Goal: Use online tool/utility: Use online tool/utility

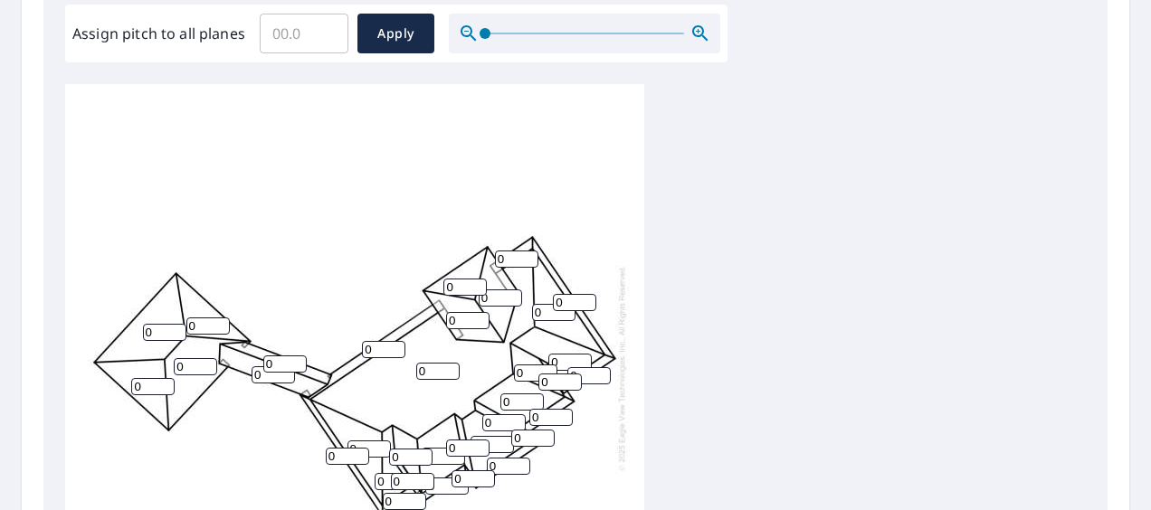
scroll to position [452, 0]
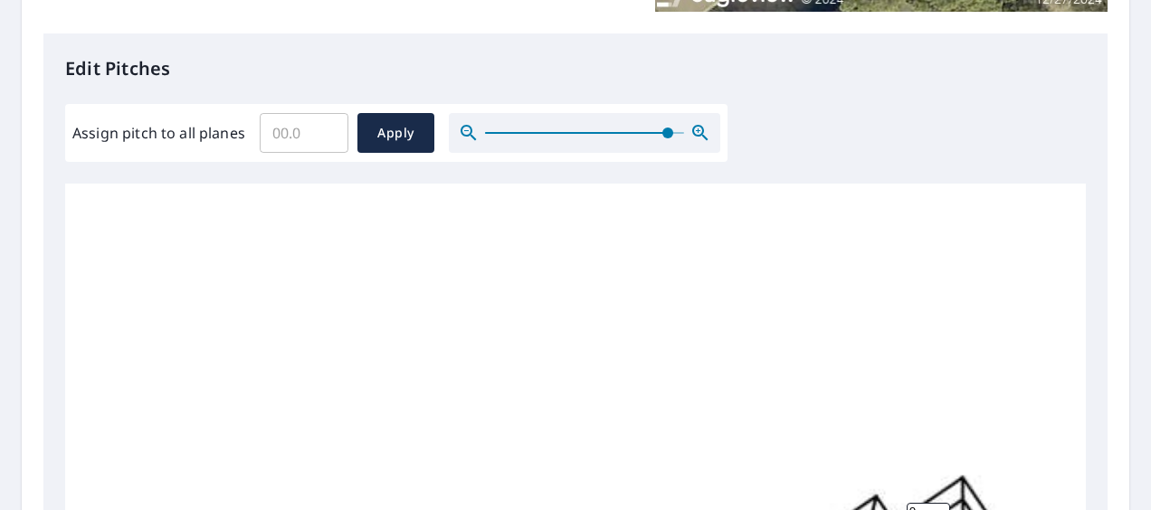
drag, startPoint x: 487, startPoint y: 136, endPoint x: 675, endPoint y: 135, distance: 188.2
click at [673, 135] on span at bounding box center [667, 133] width 11 height 11
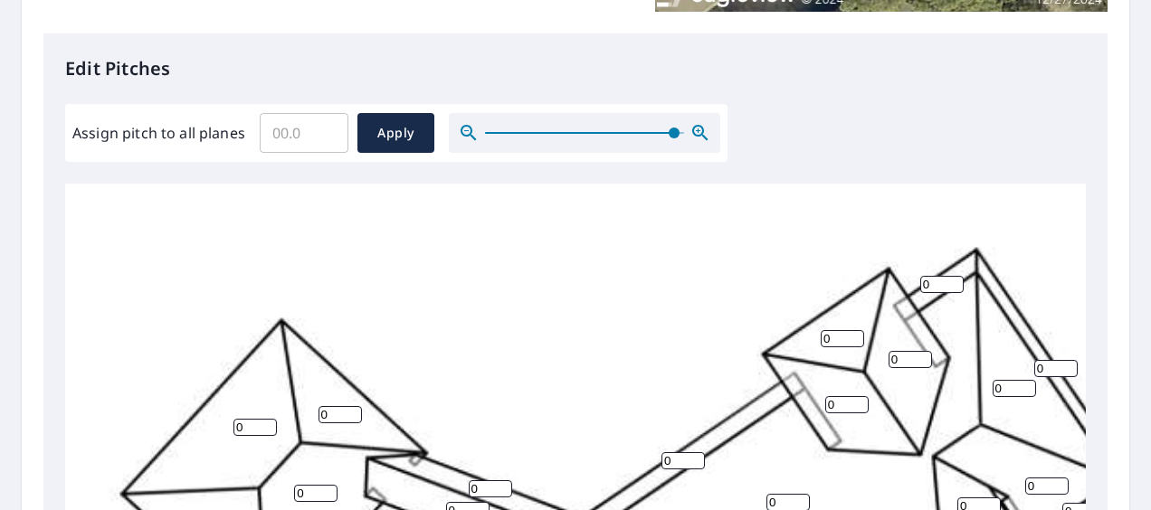
scroll to position [362, 0]
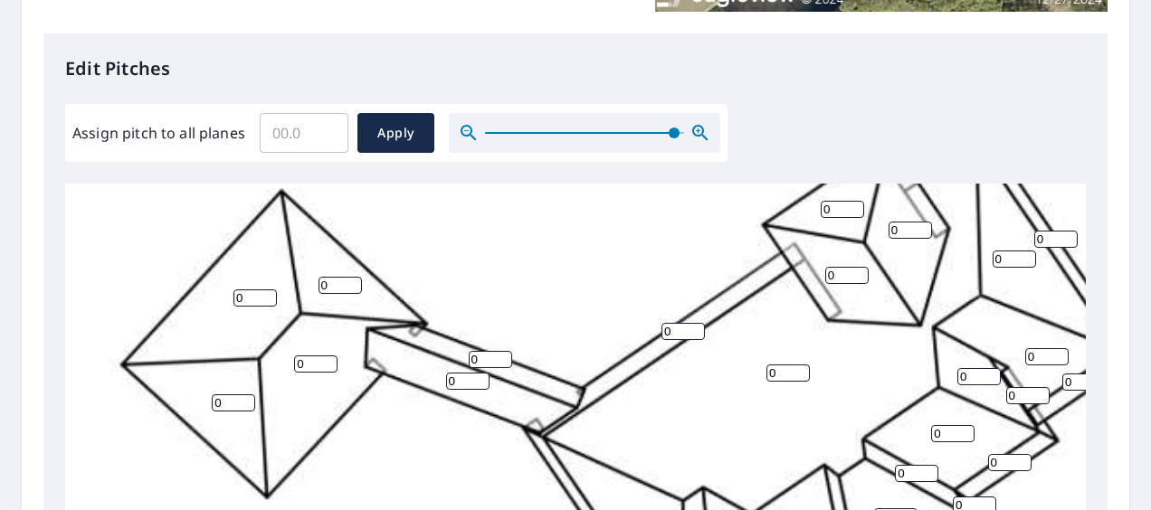
click at [322, 287] on input "0" at bounding box center [340, 285] width 43 height 17
type input "5"
drag, startPoint x: 308, startPoint y: 369, endPoint x: 297, endPoint y: 361, distance: 13.6
click at [298, 369] on input "0" at bounding box center [315, 364] width 43 height 17
type input "5"
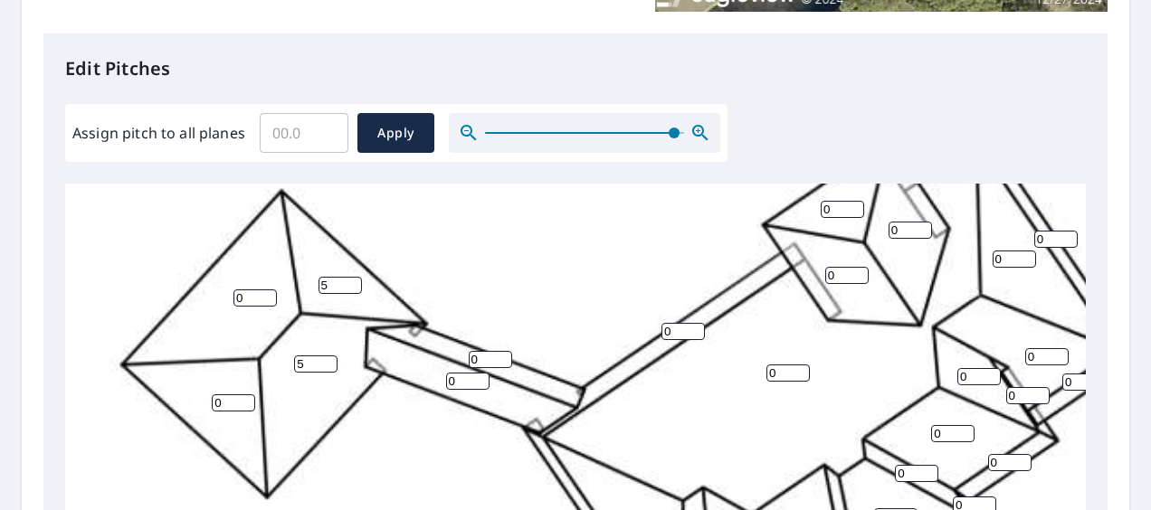
click at [232, 302] on div "0 0 5 0 0 0 0 0 0 0 0 0 5 0 0 0 0 0 0 0 0 0 0 0 0 0 0 0 0 0 0 0 0 0" at bounding box center [629, 376] width 1129 height 1108
type input "5"
drag, startPoint x: 223, startPoint y: 403, endPoint x: 210, endPoint y: 407, distance: 13.5
click at [210, 407] on div "0 5 5 0 0 0 0 0 0 0 0 0 5 0 0 0 0 0 0 0 0 0 0 0 0 0 0 0 0 0 0 0 0 0" at bounding box center [629, 376] width 1129 height 1108
type input "5"
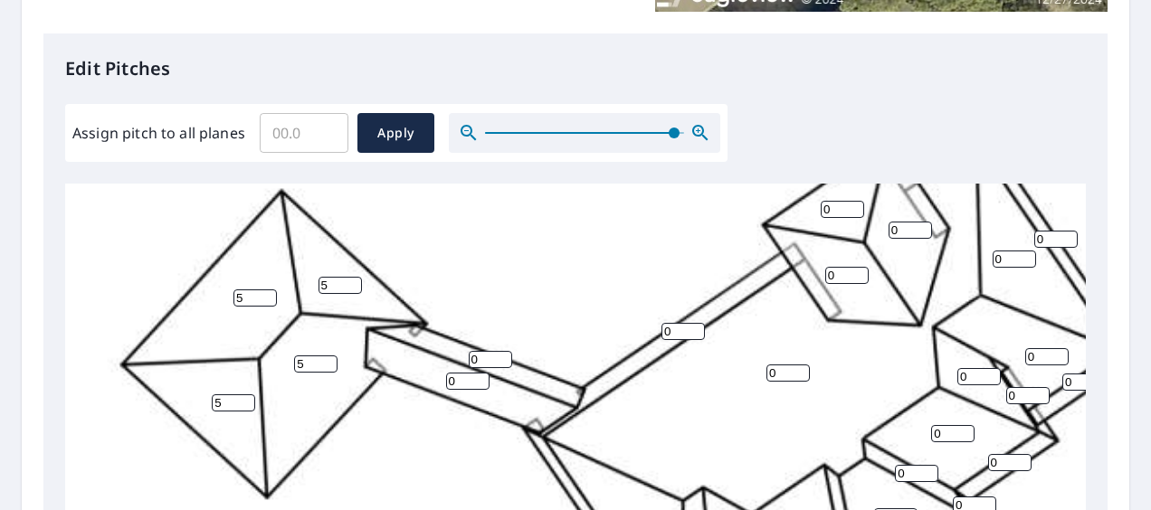
drag, startPoint x: 464, startPoint y: 380, endPoint x: 439, endPoint y: 380, distance: 25.3
click at [439, 380] on div "0 5 5 0 0 5 0 0 0 0 0 0 5 0 0 0 0 0 0 0 0 0 0 0 0 0 0 0 0 0 0 0 0 0" at bounding box center [629, 376] width 1129 height 1108
type input "5"
drag, startPoint x: 476, startPoint y: 362, endPoint x: 462, endPoint y: 363, distance: 13.6
click at [462, 363] on div "0 5 5 0 0 5 0 0 0 0 0 0 5 5 0 0 0 0 5 0 0 0 0 0 0 0 0 0 0 0 0 0 0 0" at bounding box center [629, 376] width 1129 height 1108
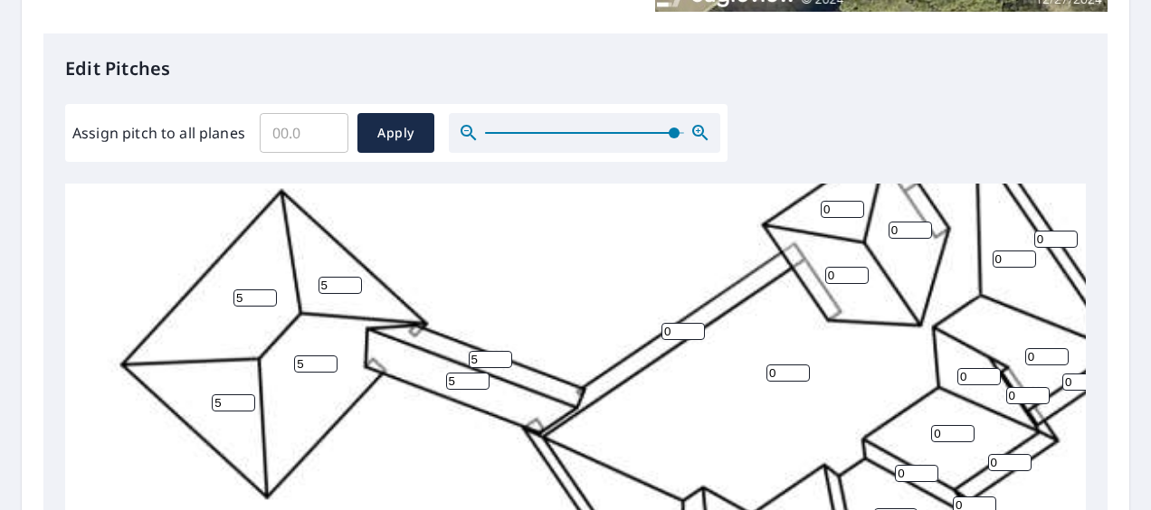
type input "5"
click at [662, 333] on input "5" at bounding box center [682, 331] width 43 height 17
type input "5"
drag, startPoint x: 776, startPoint y: 374, endPoint x: 761, endPoint y: 377, distance: 15.8
click at [761, 377] on div "0 5 5 0 0 5 0 0 0 0 0 0 5 5 0 5 0 0 5 0 0 0 0 0 0 0 0 0 0 0 0 0 0 0" at bounding box center [629, 376] width 1129 height 1108
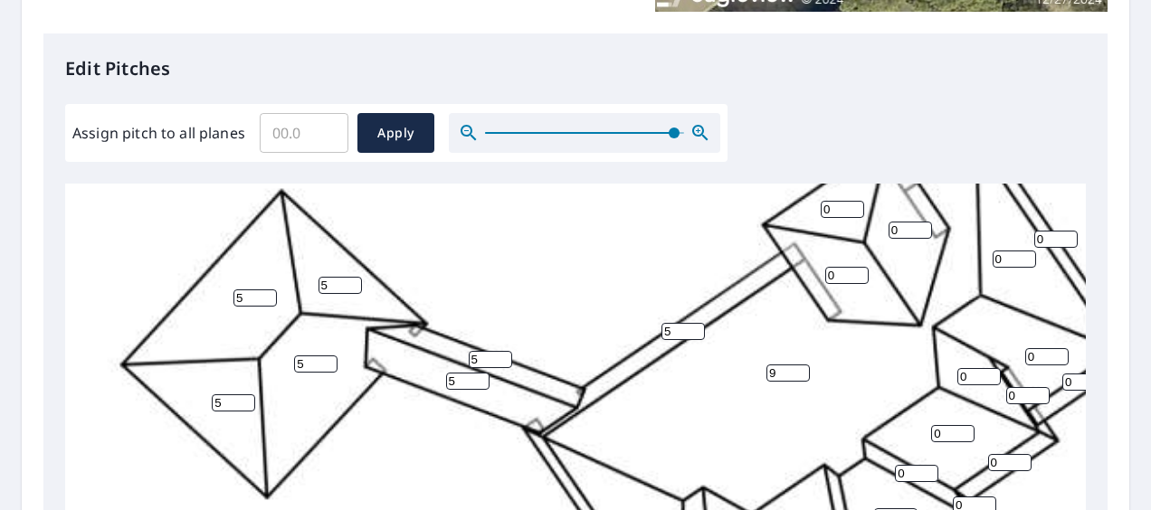
type input "9"
drag, startPoint x: 832, startPoint y: 279, endPoint x: 813, endPoint y: 282, distance: 20.2
click at [813, 281] on div "9 5 5 0 0 5 0 0 0 0 0 0 5 5 0 5 0 0 5 0 0 0 0 0 0 0 0 0 0 0 0 0 0 0" at bounding box center [629, 376] width 1129 height 1108
type input "6"
drag, startPoint x: 832, startPoint y: 210, endPoint x: 817, endPoint y: 210, distance: 15.4
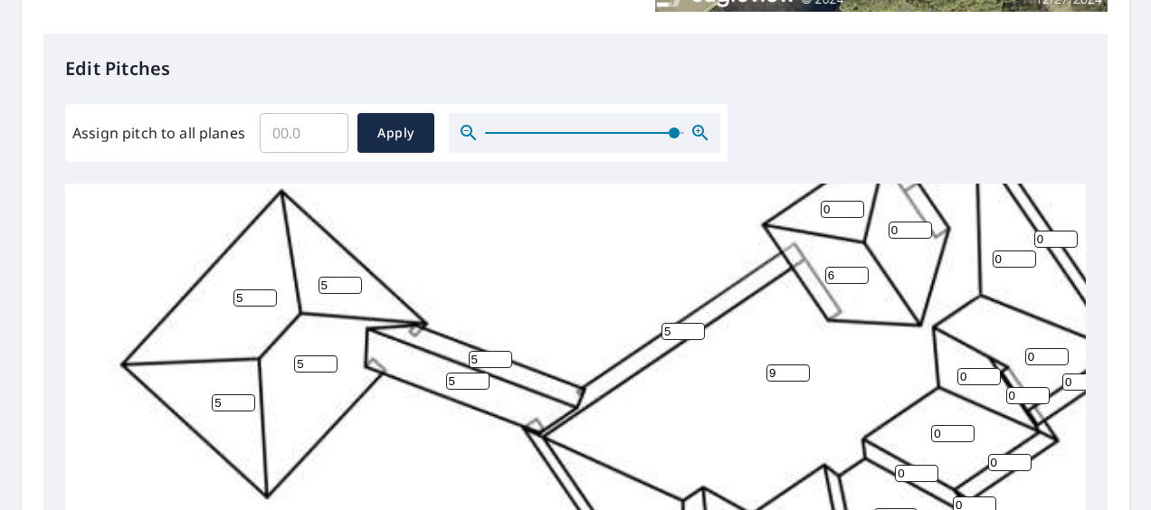
click at [814, 210] on div "9 5 5 0 0 5 0 0 0 0 0 6 5 5 0 5 0 0 5 0 0 0 0 0 0 0 0 0 0 0 0 0 0 0" at bounding box center [629, 376] width 1129 height 1108
type input "6"
drag, startPoint x: 896, startPoint y: 230, endPoint x: 878, endPoint y: 233, distance: 18.5
click at [878, 233] on div "9 5 5 0 0 5 0 0 0 0 6 6 5 5 6 5 0 0 5 0 0 0 0 0 0 0 0 0 0 0 0 0 0 0" at bounding box center [629, 376] width 1129 height 1108
type input "6"
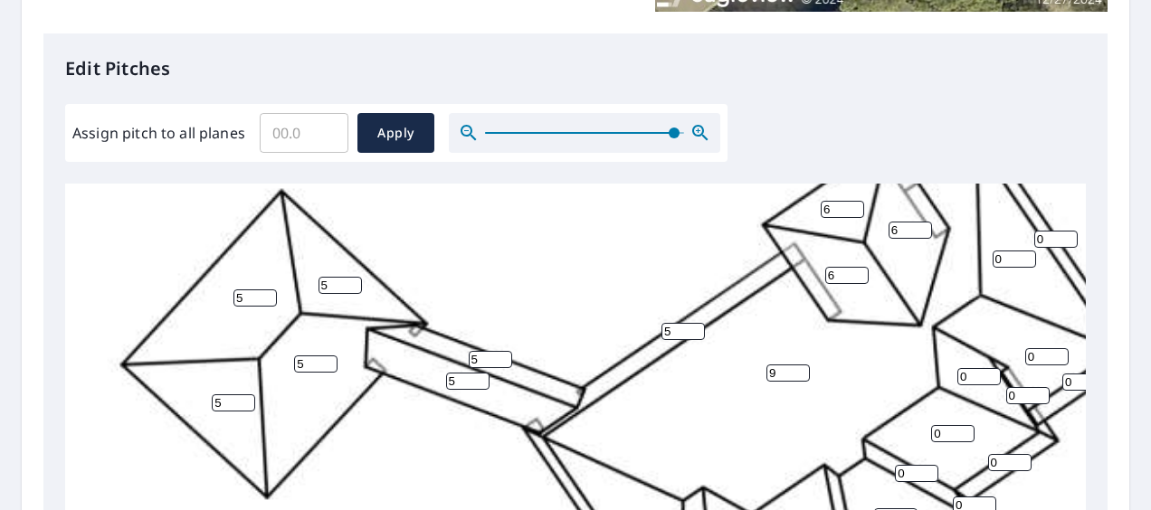
drag, startPoint x: 1006, startPoint y: 261, endPoint x: 981, endPoint y: 263, distance: 25.5
click at [981, 263] on div "9 5 5 0 0 5 0 0 0 0 6 6 5 5 6 5 0 0 5 0 0 0 0 0 0 0 0 0 0 0 0 0 0 0" at bounding box center [629, 376] width 1129 height 1108
type input "18"
click at [1036, 241] on input "0" at bounding box center [1055, 239] width 43 height 17
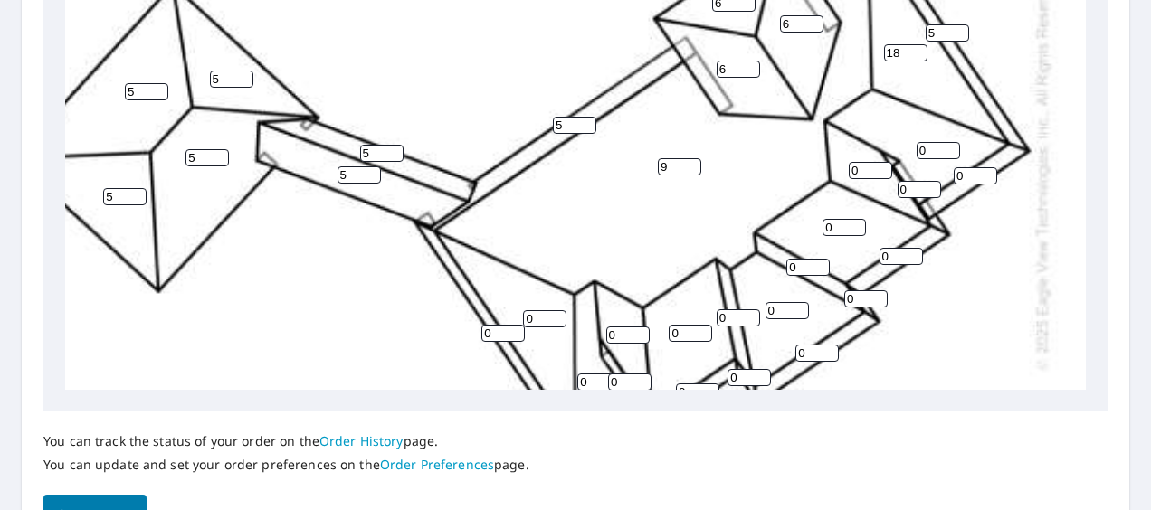
scroll to position [181, 131]
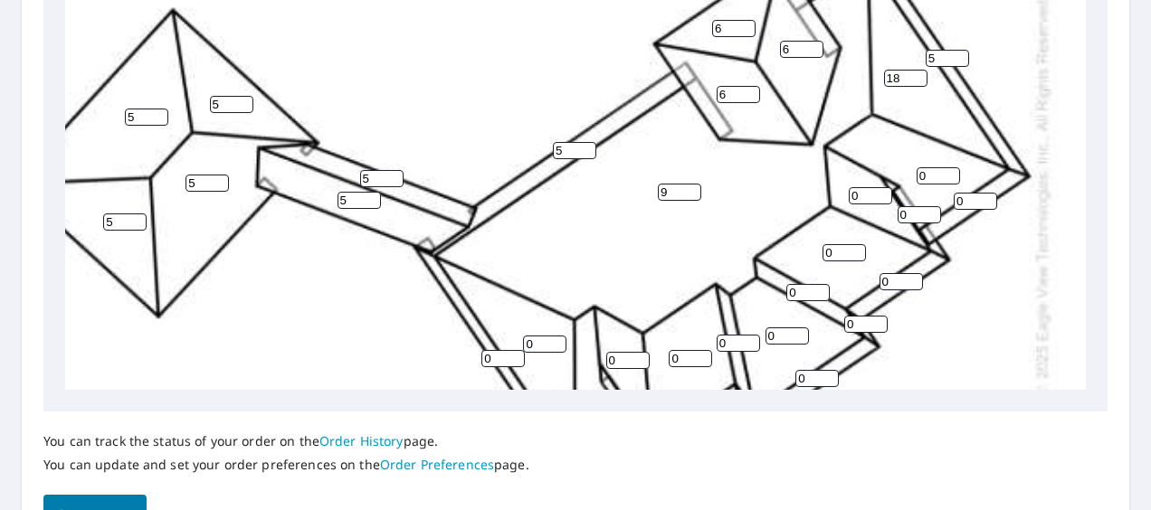
type input "5"
drag, startPoint x: 950, startPoint y: 203, endPoint x: 927, endPoint y: 203, distance: 23.5
click at [927, 203] on div "9 5 5 18 0 5 0 0 0 0 6 6 5 5 6 5 0 0 5 0 5 0 0 0 0 0 0 0 0 0 0 0 0 0" at bounding box center [521, 195] width 1129 height 1108
type input "5"
click at [917, 177] on input "0" at bounding box center [938, 175] width 43 height 17
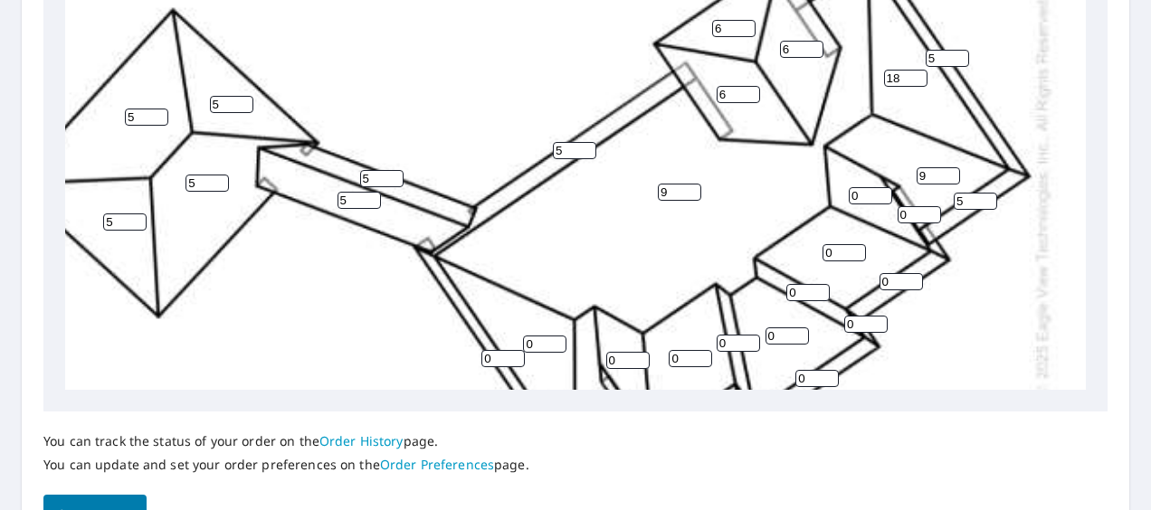
type input "9"
drag, startPoint x: 841, startPoint y: 195, endPoint x: 819, endPoint y: 200, distance: 22.4
click at [819, 200] on div "9 5 5 18 0 5 0 9 0 0 6 6 5 5 6 5 0 0 5 0 5 0 0 5 0 0 0 0 0 0 0 0 0 0" at bounding box center [521, 195] width 1129 height 1108
type input "18"
click at [898, 217] on input "0" at bounding box center [919, 214] width 43 height 17
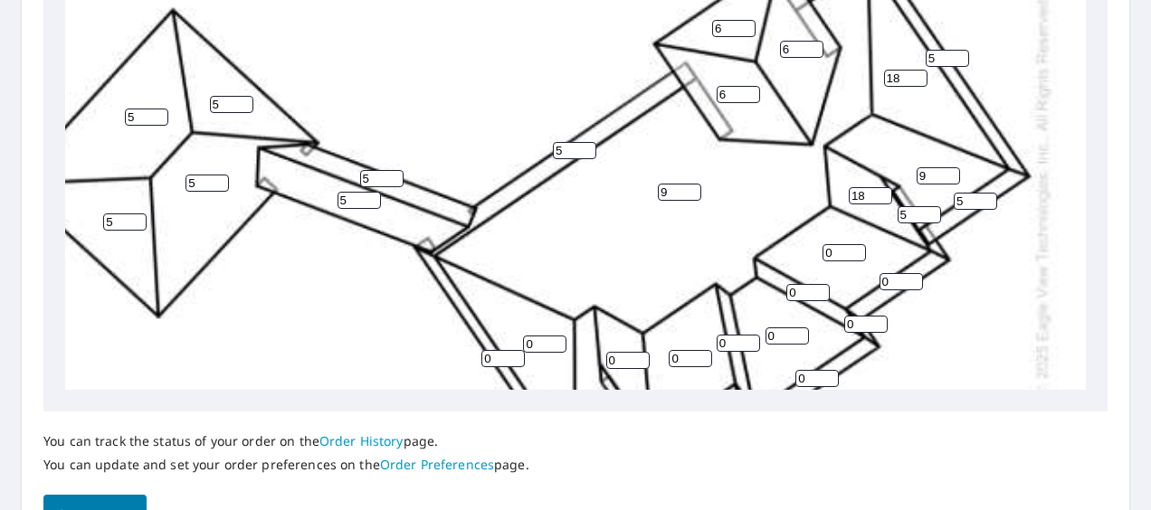
type input "5"
drag, startPoint x: 868, startPoint y: 279, endPoint x: 852, endPoint y: 281, distance: 15.6
click at [852, 282] on div "9 5 5 18 0 5 0 9 0 0 6 6 5 5 6 5 0 18 5 0 5 0 0 5 0 0 0 0 0 0 5 0 0 0" at bounding box center [521, 195] width 1129 height 1108
type input "5"
click at [823, 256] on input "0" at bounding box center [844, 252] width 43 height 17
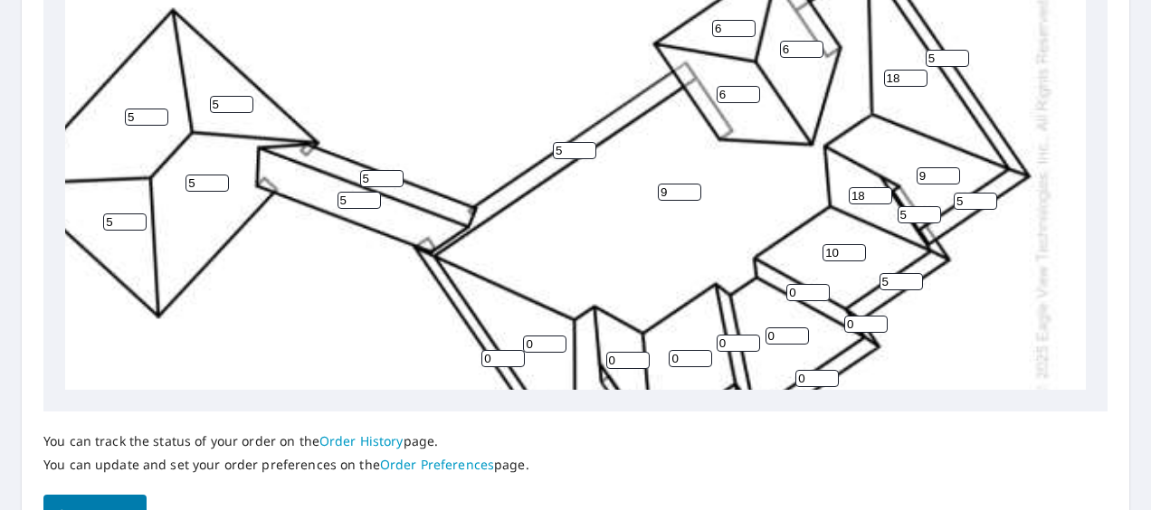
type input "10"
drag, startPoint x: 773, startPoint y: 292, endPoint x: 764, endPoint y: 294, distance: 9.2
click at [786, 294] on input "0" at bounding box center [807, 292] width 43 height 17
type input "18"
drag, startPoint x: 752, startPoint y: 337, endPoint x: 742, endPoint y: 340, distance: 10.6
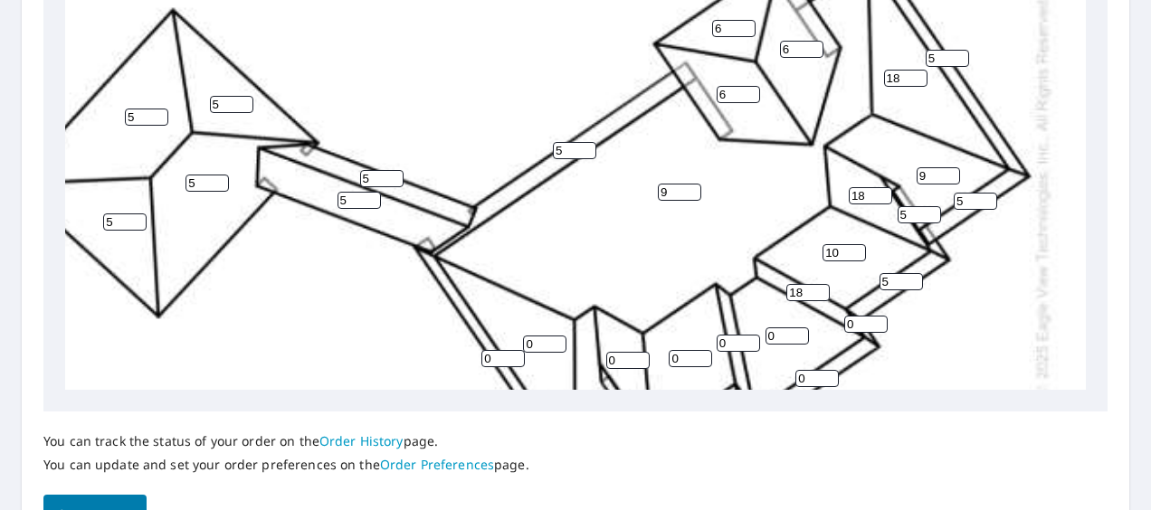
click at [766, 340] on input "0" at bounding box center [787, 336] width 43 height 17
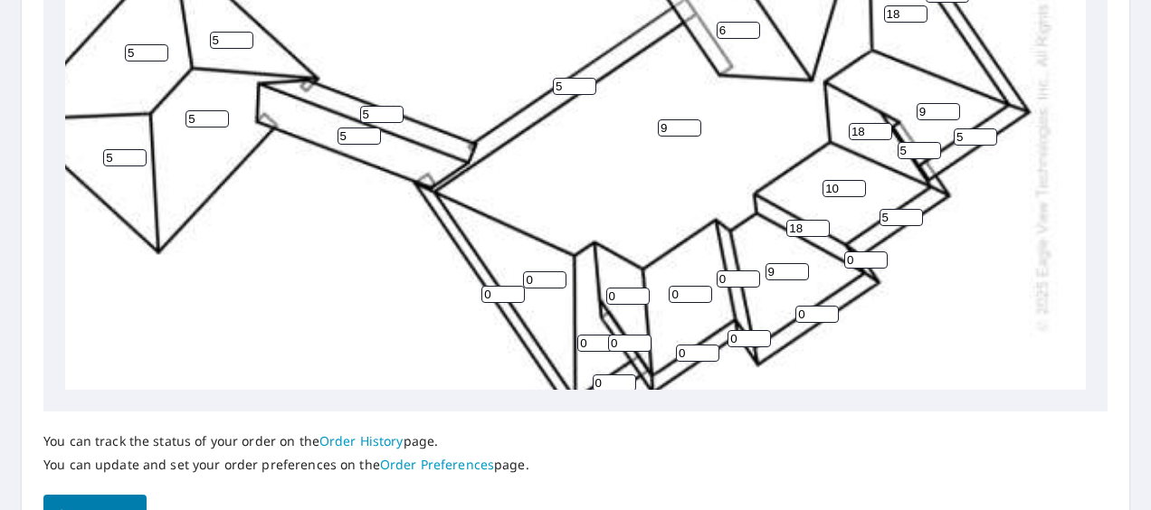
scroll to position [271, 131]
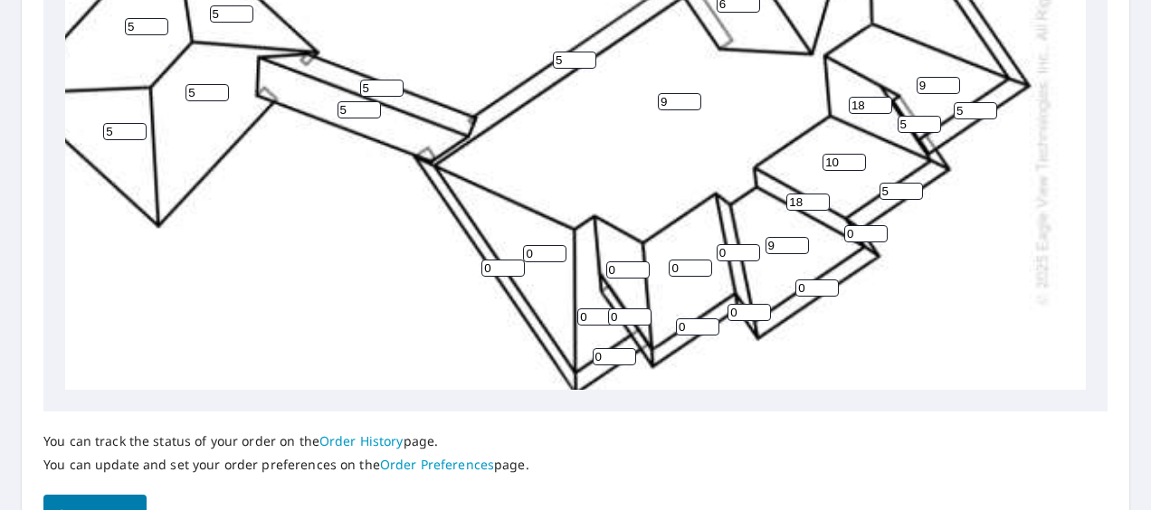
type input "9"
drag, startPoint x: 711, startPoint y: 251, endPoint x: 695, endPoint y: 252, distance: 16.4
click at [717, 252] on input "0" at bounding box center [738, 252] width 43 height 17
type input "18"
drag, startPoint x: 653, startPoint y: 264, endPoint x: 642, endPoint y: 266, distance: 11.0
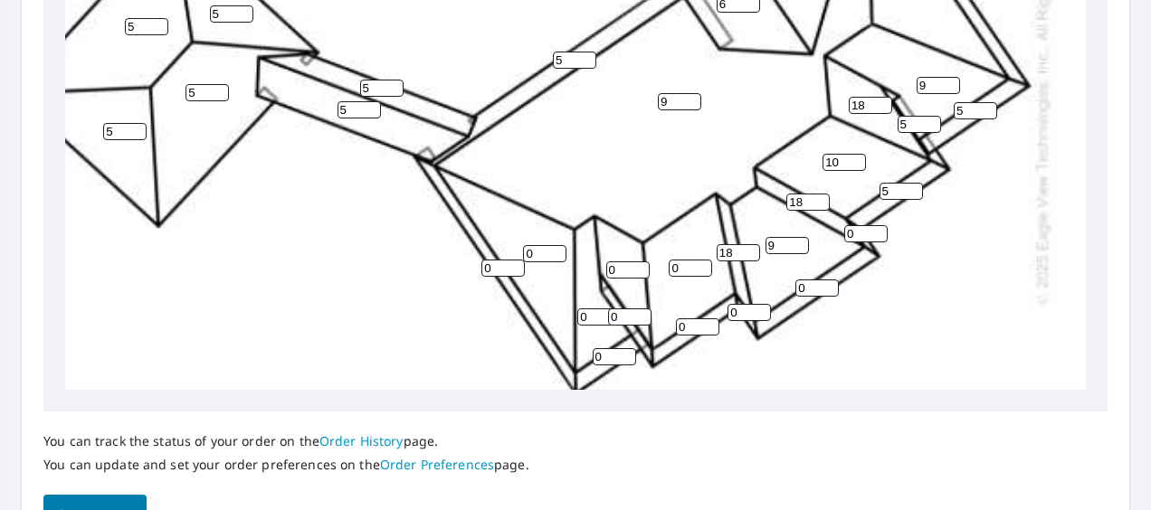
click at [642, 266] on div "9 5 5 18 0 5 10 9 9 0 6 6 5 5 6 5 0 18 5 0 5 0 0 5 5 18 0 0 0 18 5 0 0 0" at bounding box center [521, 104] width 1129 height 1108
type input "10"
drag, startPoint x: 595, startPoint y: 270, endPoint x: 585, endPoint y: 271, distance: 11.0
click at [606, 271] on input "0" at bounding box center [627, 270] width 43 height 17
type input "18"
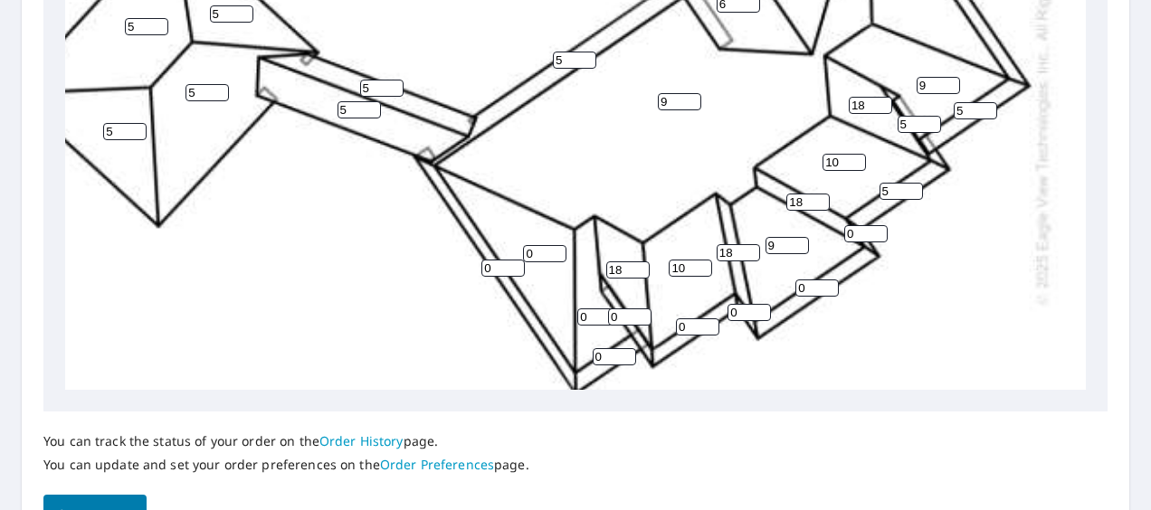
drag, startPoint x: 569, startPoint y: 317, endPoint x: 557, endPoint y: 320, distance: 12.3
click at [577, 320] on input "0" at bounding box center [598, 317] width 43 height 17
type input "9"
click at [608, 320] on input "0" at bounding box center [629, 317] width 43 height 17
type input "18"
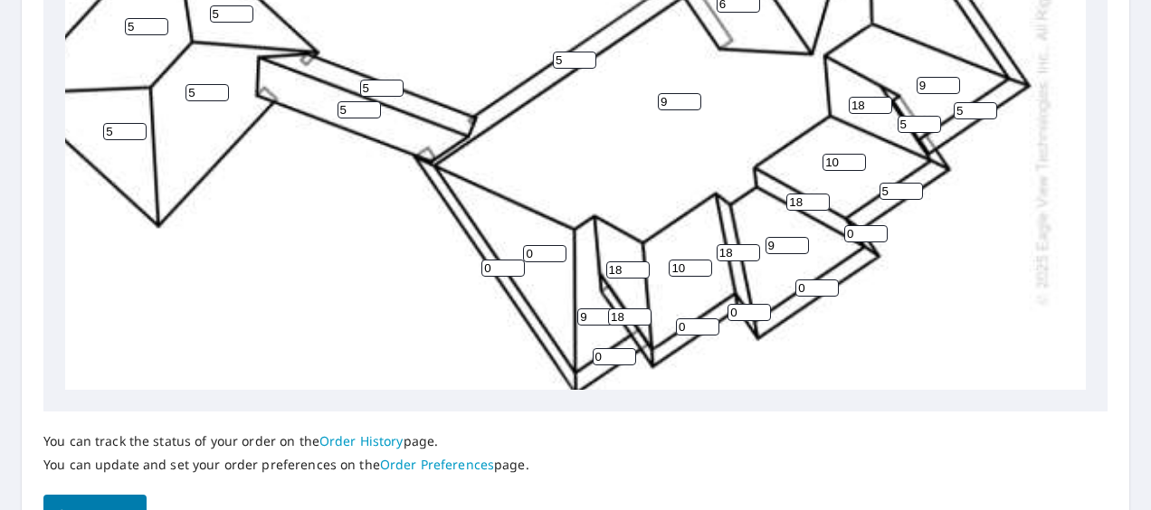
click at [593, 363] on input "0" at bounding box center [614, 356] width 43 height 17
type input "6"
drag, startPoint x: 512, startPoint y: 259, endPoint x: 493, endPoint y: 257, distance: 19.1
click at [493, 258] on div "9 5 5 18 0 5 10 9 9 10 6 6 5 5 6 5 9 18 5 18 5 0 0 5 5 18 0 0 6 18 5 18 0 0" at bounding box center [521, 104] width 1129 height 1108
type input "18"
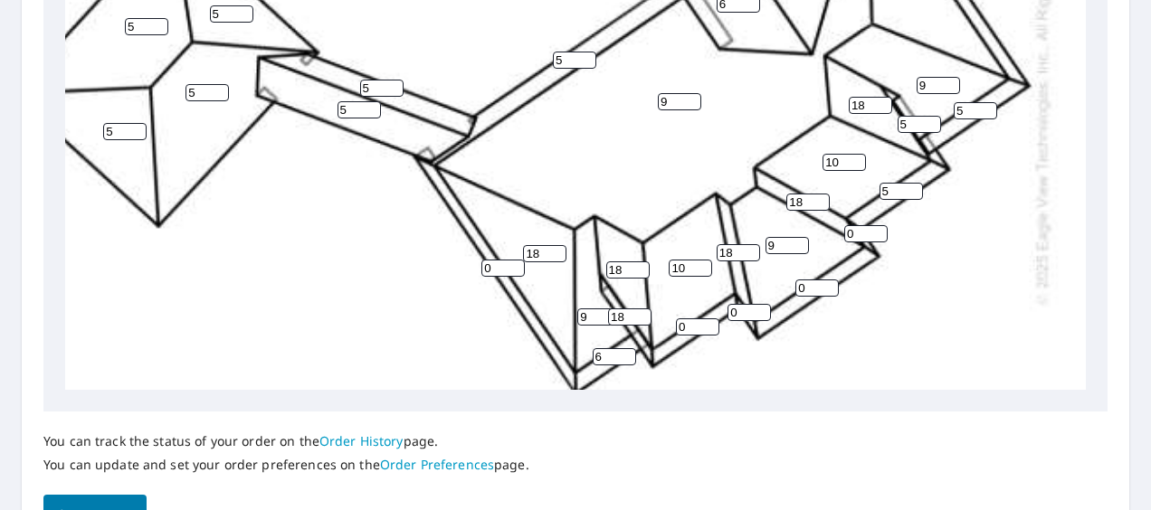
drag, startPoint x: 469, startPoint y: 269, endPoint x: 454, endPoint y: 269, distance: 14.5
click at [454, 269] on div "9 5 5 18 18 5 10 9 9 10 6 6 5 5 6 5 9 18 5 18 5 0 0 5 5 18 0 0 6 18 5 18 0 0" at bounding box center [521, 104] width 1129 height 1108
type input "5"
drag, startPoint x: 666, startPoint y: 327, endPoint x: 650, endPoint y: 327, distance: 16.3
click at [650, 327] on div "9 5 5 18 18 5 10 9 9 10 6 6 5 5 6 5 9 18 5 18 5 5 0 5 5 18 0 0 6 18 5 18 0 0" at bounding box center [521, 104] width 1129 height 1108
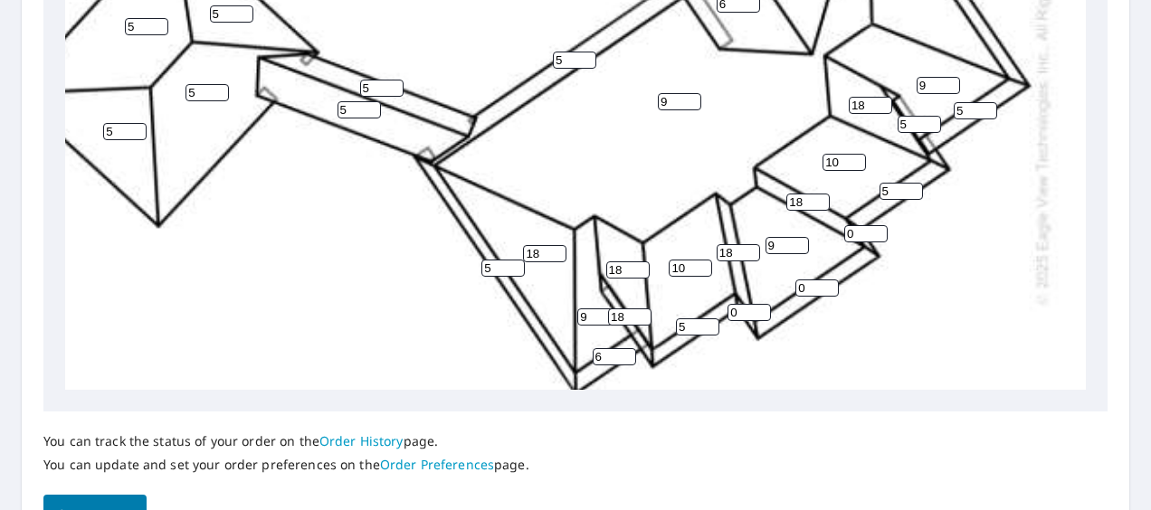
type input "5"
drag, startPoint x: 722, startPoint y: 310, endPoint x: 701, endPoint y: 309, distance: 20.8
click at [701, 309] on div "9 5 5 18 18 5 10 9 9 10 6 6 5 5 6 5 9 18 5 18 5 5 0 5 5 18 0 5 6 18 5 18 0 0" at bounding box center [521, 104] width 1129 height 1108
type input "5"
drag, startPoint x: 789, startPoint y: 288, endPoint x: 751, endPoint y: 288, distance: 38.0
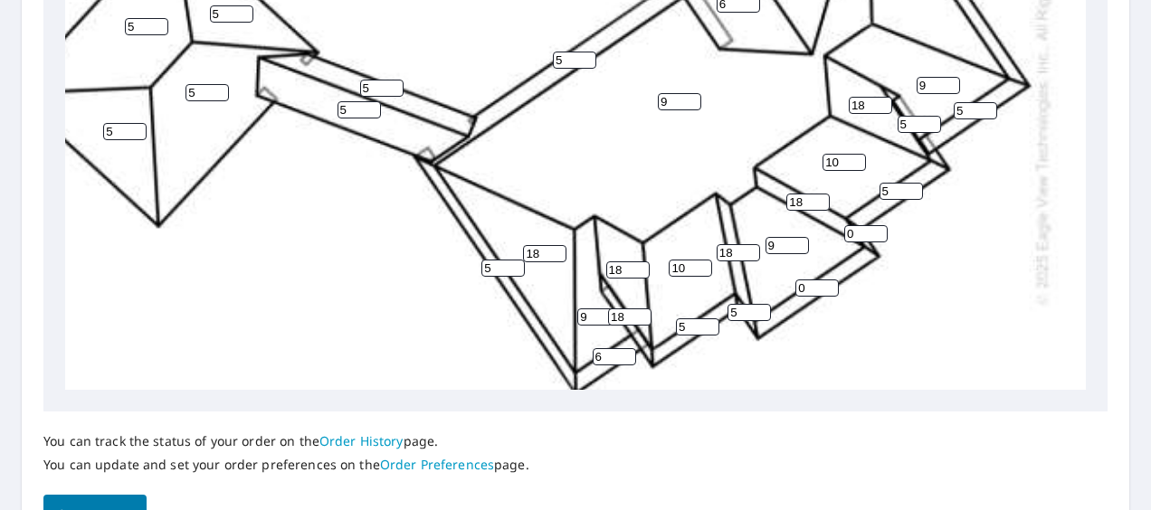
click at [751, 288] on div "9 5 5 18 18 5 10 9 9 10 6 6 5 5 6 5 9 18 5 18 5 5 0 5 5 18 0 5 6 18 5 18 5 0" at bounding box center [521, 104] width 1129 height 1108
type input "5"
drag, startPoint x: 834, startPoint y: 232, endPoint x: 820, endPoint y: 233, distance: 14.5
click at [820, 233] on div "9 5 5 18 18 5 10 9 9 10 6 6 5 5 6 5 9 18 5 18 5 5 5 5 5 18 0 5 6 18 5 18 5 0" at bounding box center [521, 104] width 1129 height 1108
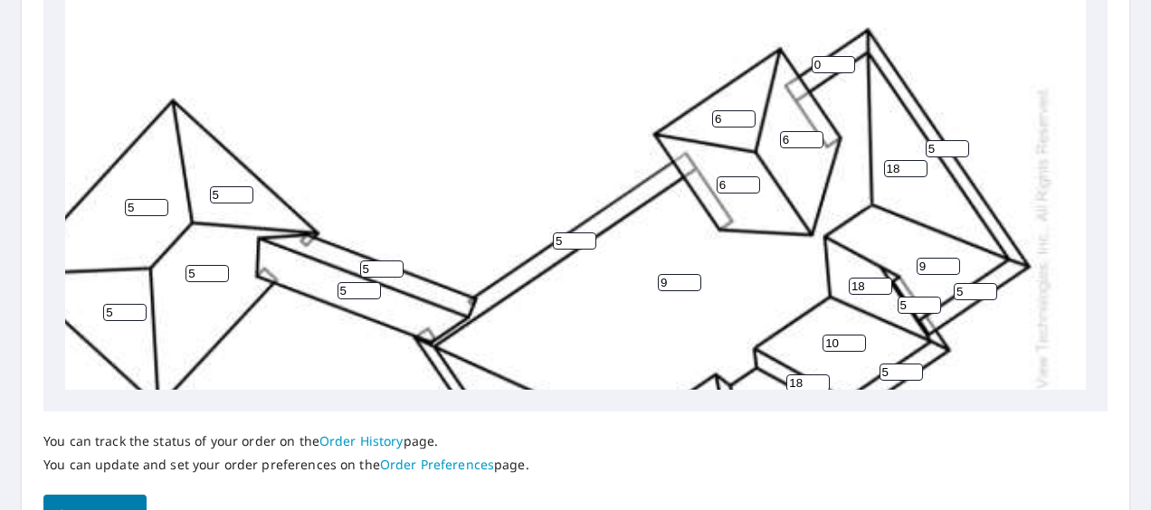
type input "5"
click at [780, 60] on div "9 5 5 18 18 5 10 9 9 10 6 6 5 5 6 5 9 18 5 18 5 5 5 5 5 18 0 5 6 18 5 18 5 5" at bounding box center [521, 285] width 1129 height 1108
drag, startPoint x: 791, startPoint y: 63, endPoint x: 778, endPoint y: 63, distance: 12.7
click at [778, 63] on div "9 5 5 18 18 5 10 9 9 10 6 6 5 5 6 5 9 18 5 18 5 5 5 5 5 18 0 5 6 18 5 18 5 5" at bounding box center [521, 285] width 1129 height 1108
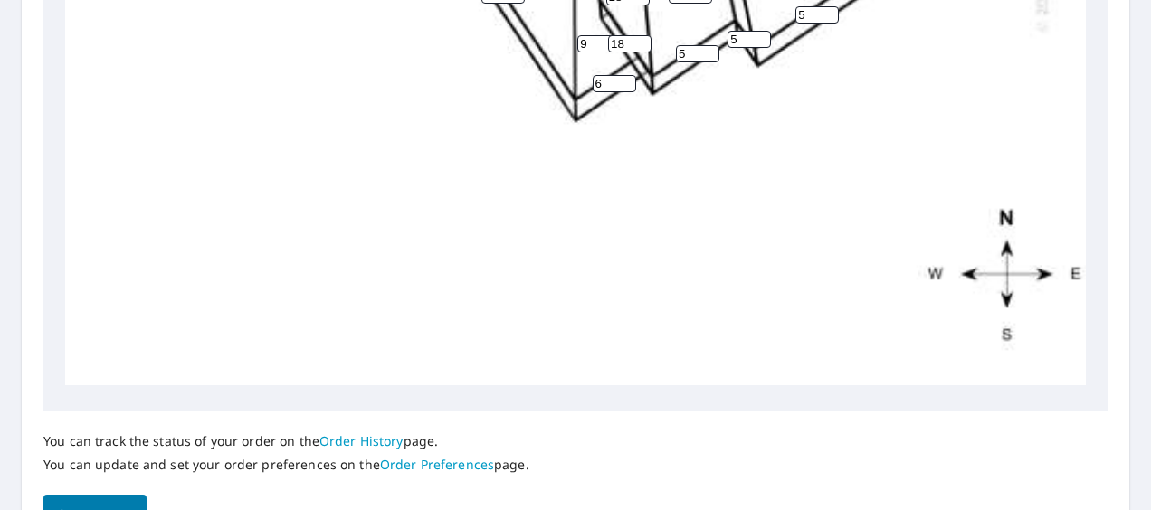
scroll to position [921, 0]
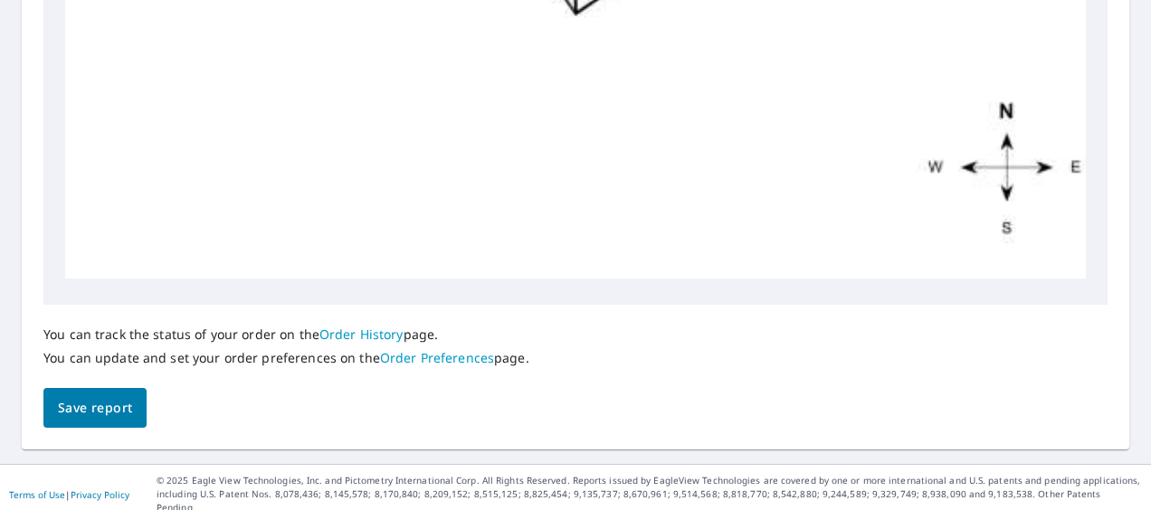
type input "5"
click at [133, 400] on button "Save report" at bounding box center [94, 408] width 103 height 41
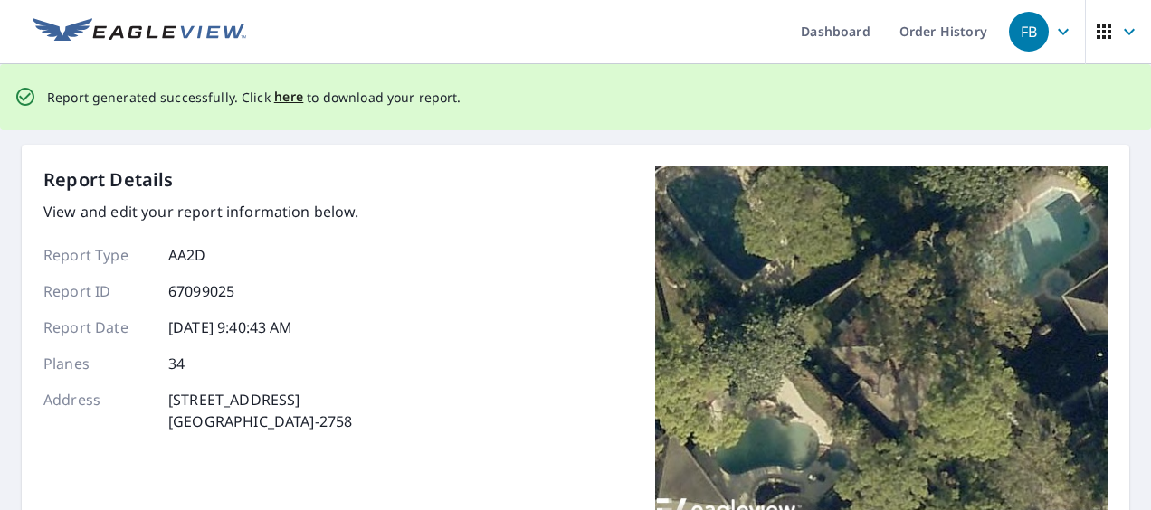
scroll to position [0, 0]
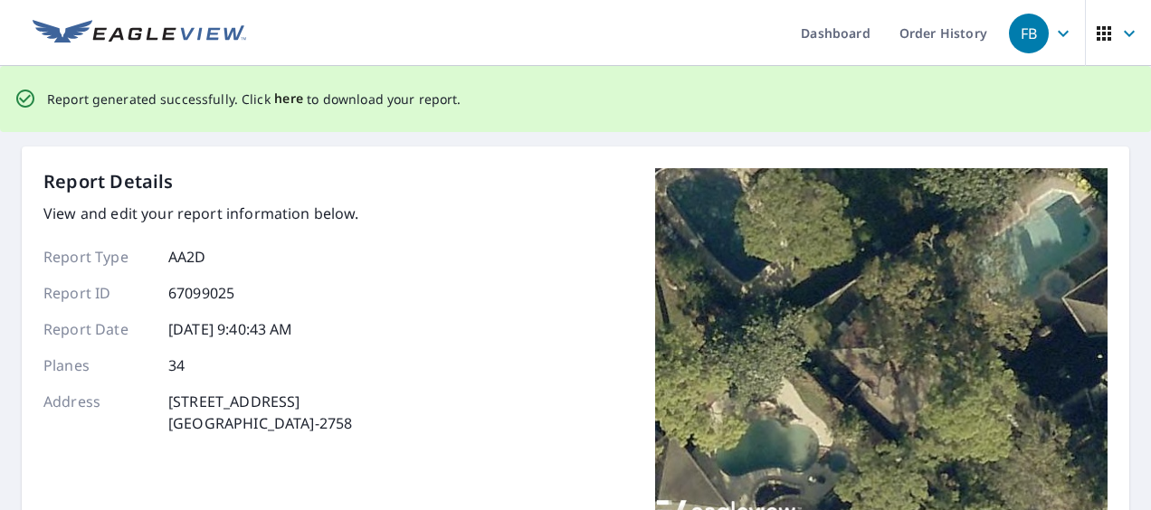
click at [274, 104] on span "here" at bounding box center [289, 99] width 30 height 23
